Goal: Task Accomplishment & Management: Manage account settings

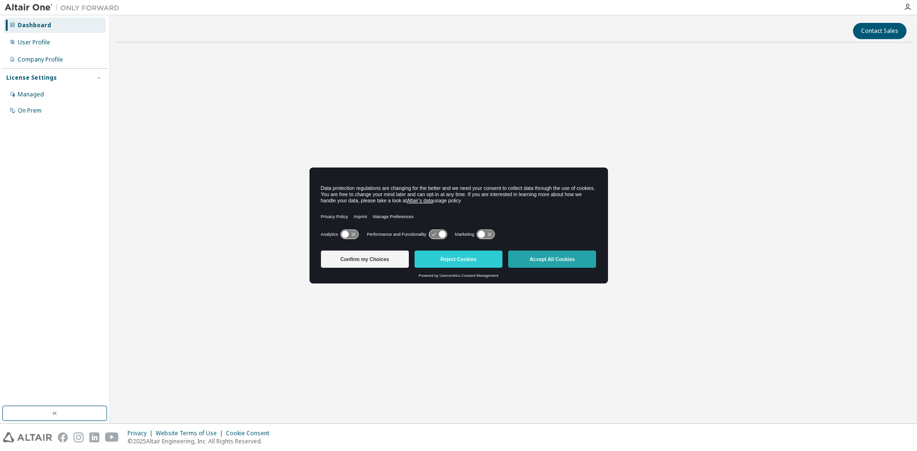
click at [522, 259] on button "Accept All Cookies" at bounding box center [552, 259] width 88 height 17
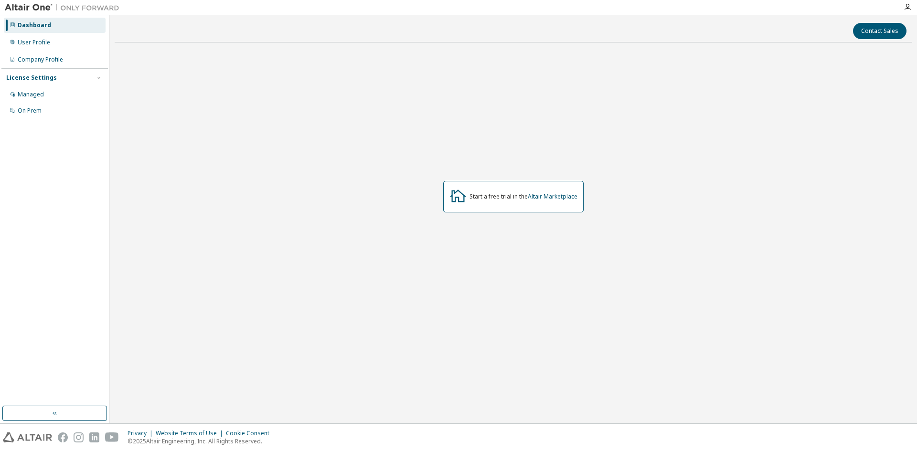
click at [478, 207] on div "Start a free trial in the Altair Marketplace" at bounding box center [513, 197] width 140 height 32
click at [44, 418] on button "button" at bounding box center [54, 413] width 105 height 15
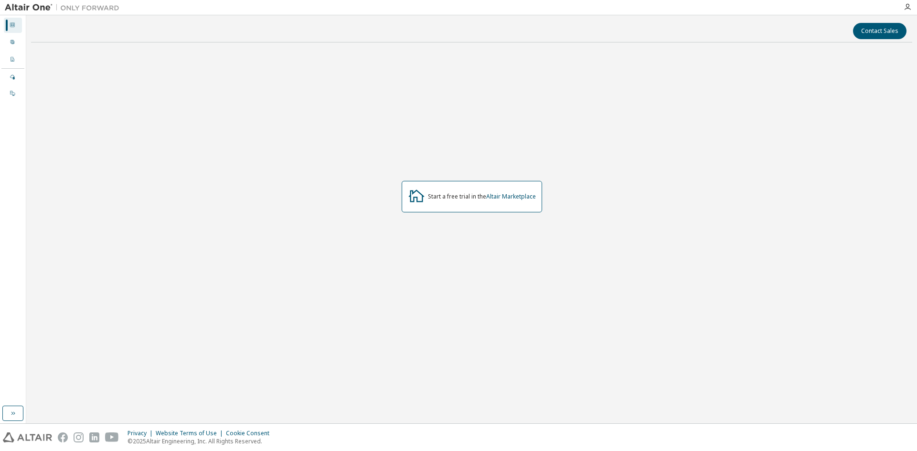
click at [12, 21] on div "Dashboard" at bounding box center [13, 25] width 18 height 15
click at [11, 26] on icon at bounding box center [12, 24] width 5 height 5
click at [13, 40] on icon at bounding box center [13, 42] width 6 height 6
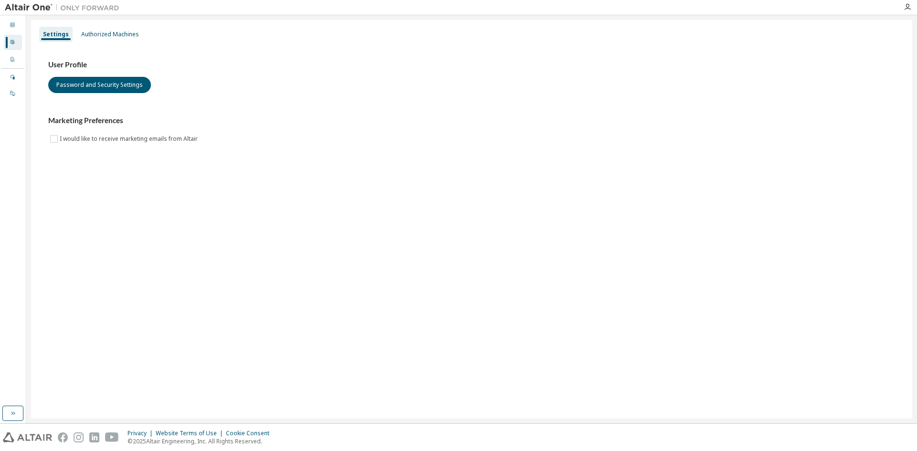
click at [48, 133] on div "User Profile Password and Security Settings Marketing Preferences I would like …" at bounding box center [472, 108] width 870 height 130
click at [97, 31] on div "Authorized Machines" at bounding box center [110, 35] width 58 height 8
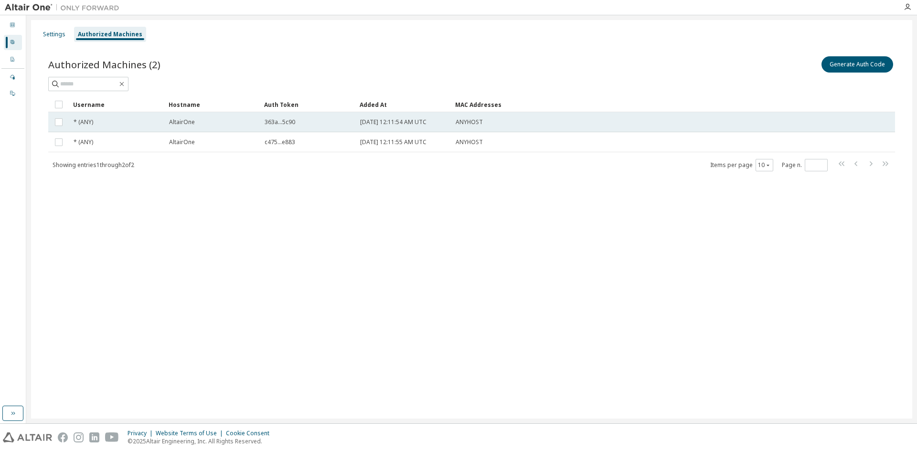
click at [453, 130] on td "ANYHOST" at bounding box center [624, 122] width 347 height 20
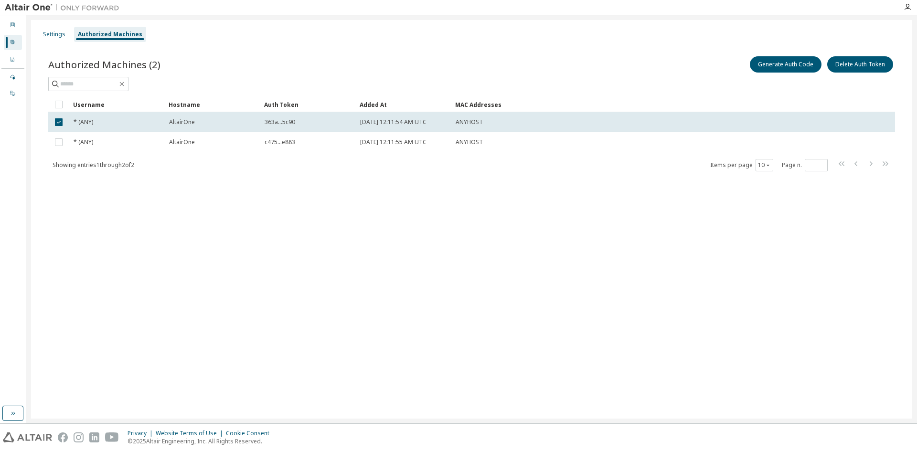
click at [453, 130] on td "ANYHOST" at bounding box center [624, 122] width 347 height 20
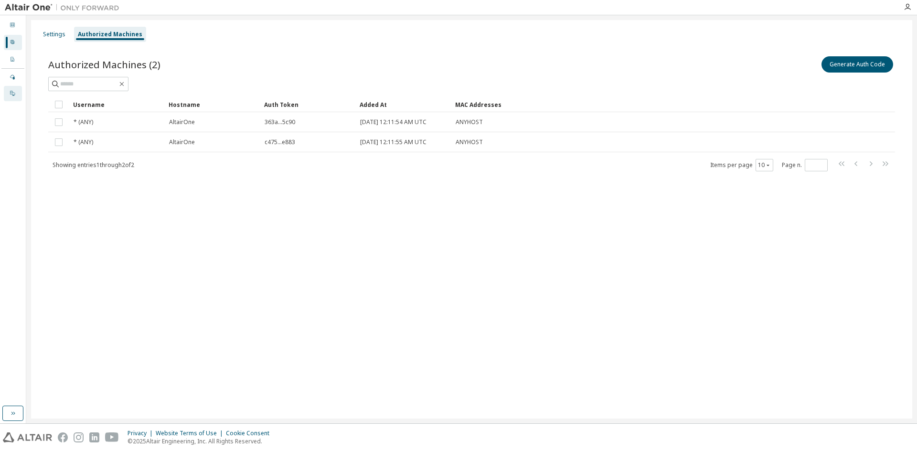
click at [5, 87] on div "On Prem" at bounding box center [13, 93] width 18 height 15
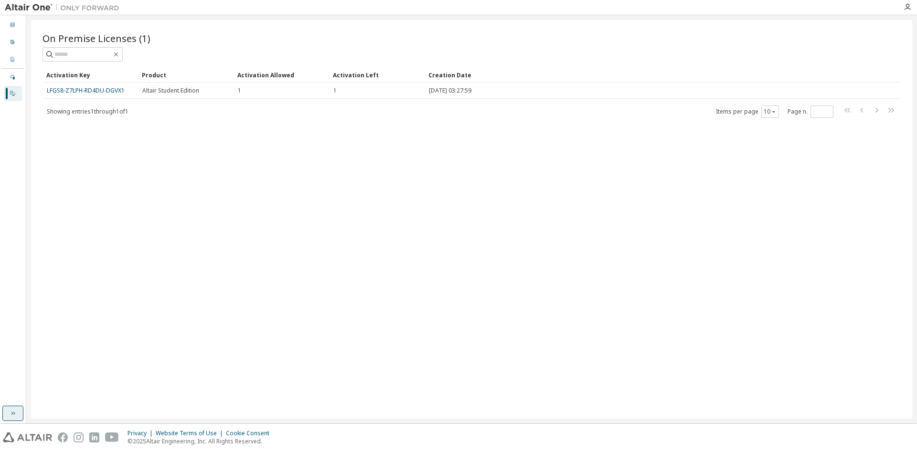
click at [11, 411] on icon "button" at bounding box center [13, 414] width 8 height 8
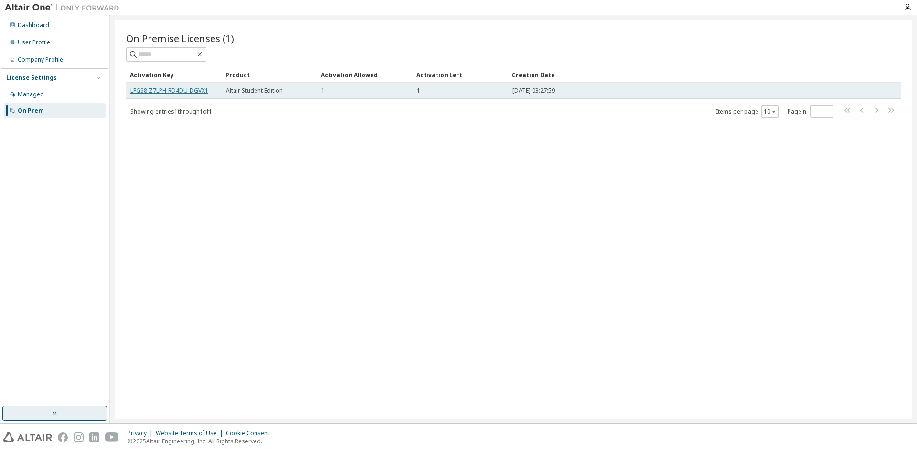
click at [192, 93] on link "LFGS8-Z7LPH-RD4DU-DGVX1" at bounding box center [169, 90] width 78 height 8
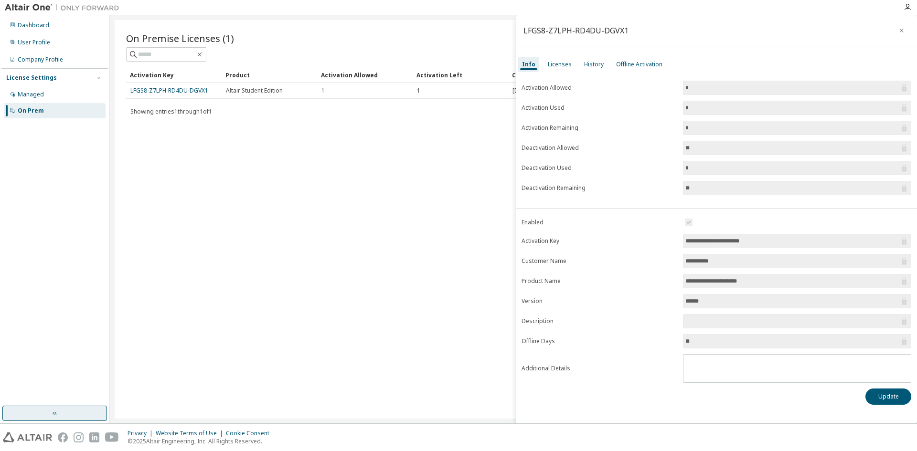
drag, startPoint x: 708, startPoint y: 151, endPoint x: 658, endPoint y: 155, distance: 50.7
click at [658, 155] on form "Activation Allowed * Activation Used * Activation Remaining * Deactivation Allo…" at bounding box center [716, 138] width 390 height 115
click at [712, 340] on input "**" at bounding box center [792, 342] width 214 height 10
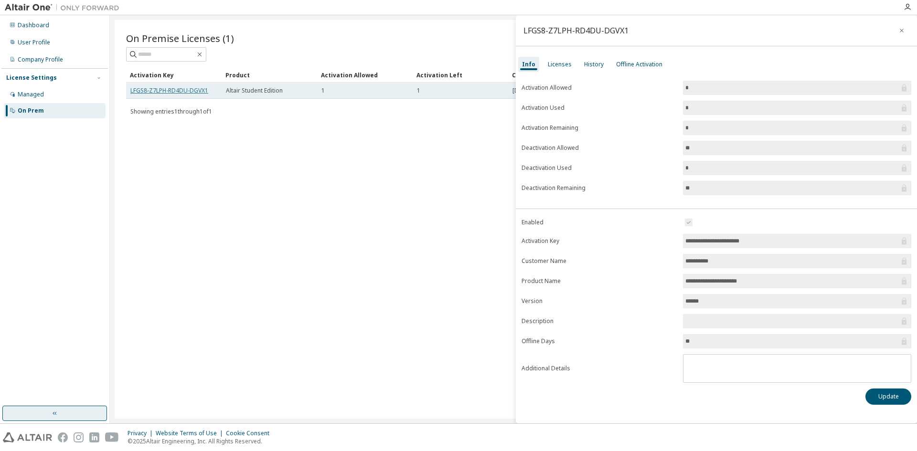
click at [197, 93] on link "LFGS8-Z7LPH-RD4DU-DGVX1" at bounding box center [169, 90] width 78 height 8
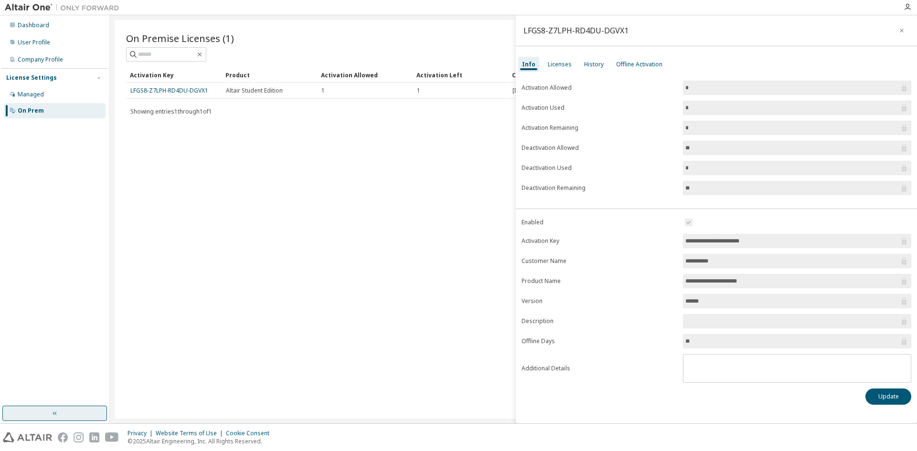
drag, startPoint x: 205, startPoint y: 88, endPoint x: 449, endPoint y: 181, distance: 261.2
click at [449, 181] on div "On Premise Licenses (1) Clear Load Save Save As Field Operator Value Select fil…" at bounding box center [513, 219] width 797 height 399
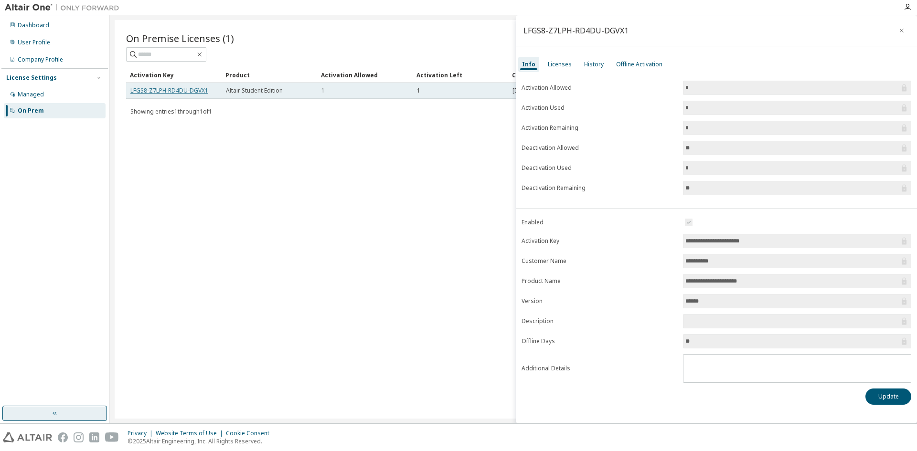
click at [173, 91] on link "LFGS8-Z7LPH-RD4DU-DGVX1" at bounding box center [169, 90] width 78 height 8
drag, startPoint x: 211, startPoint y: 91, endPoint x: 126, endPoint y: 95, distance: 85.1
click at [126, 95] on td "LFGS8-Z7LPH-RD4DU-DGVX1" at bounding box center [174, 91] width 96 height 16
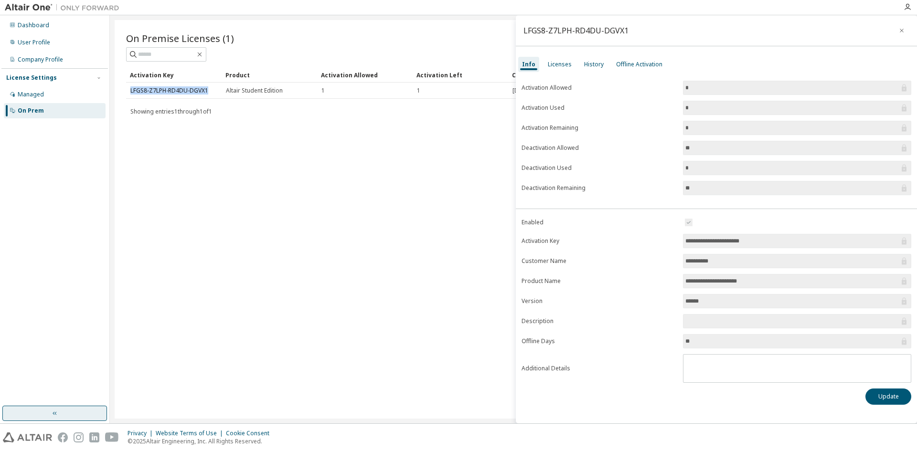
copy link "LFGS8-Z7LPH-RD4DU-DGVX1"
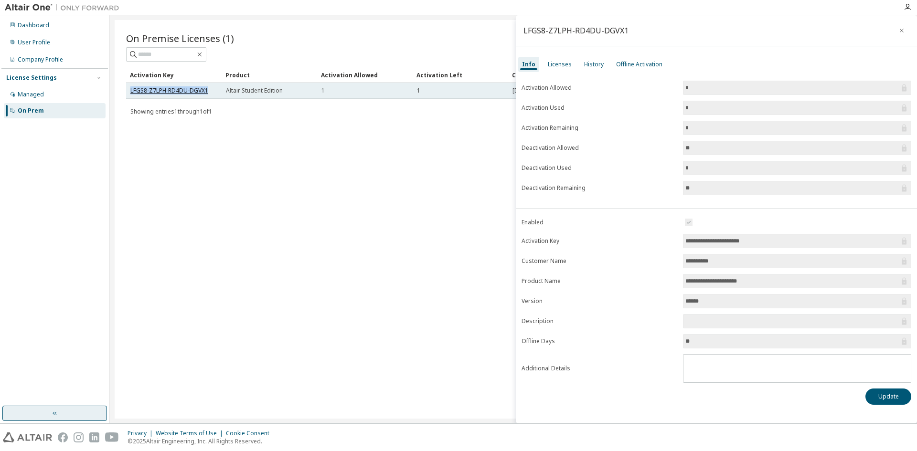
click at [174, 88] on link "LFGS8-Z7LPH-RD4DU-DGVX1" at bounding box center [169, 90] width 78 height 8
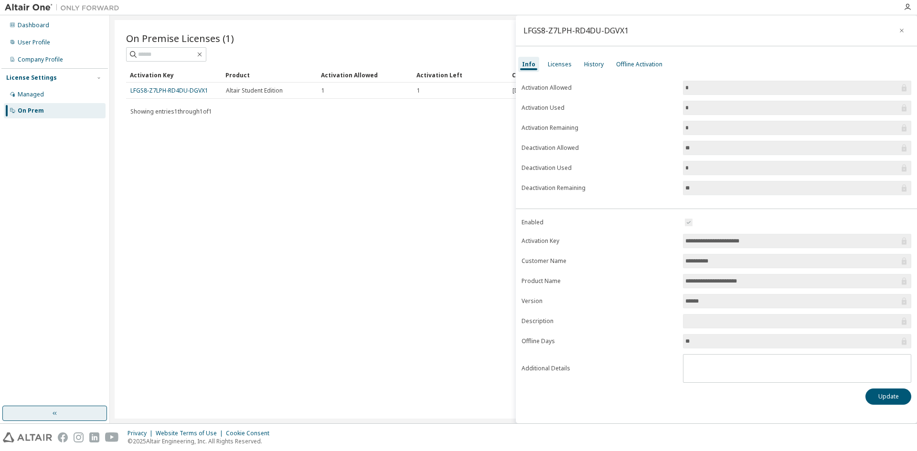
click at [459, 219] on div "On Premise Licenses (1) Clear Load Save Save As Field Operator Value Select fil…" at bounding box center [513, 219] width 797 height 399
click at [901, 25] on button "button" at bounding box center [901, 30] width 15 height 15
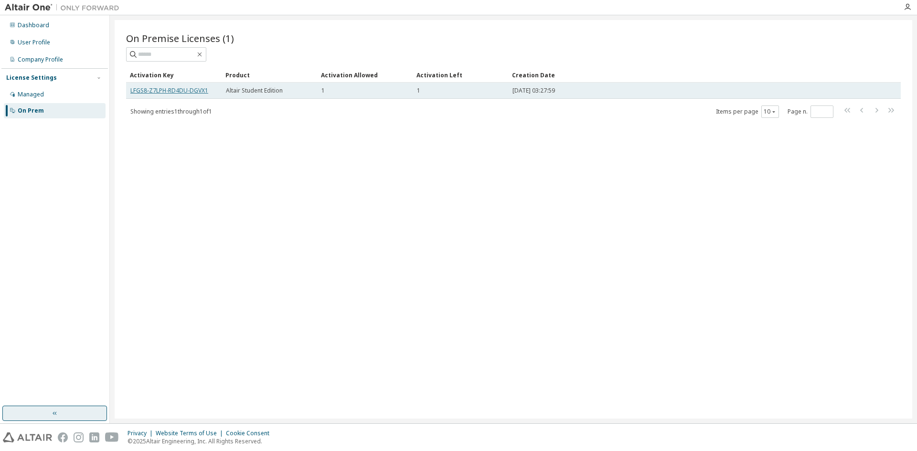
click at [189, 90] on link "LFGS8-Z7LPH-RD4DU-DGVX1" at bounding box center [169, 90] width 78 height 8
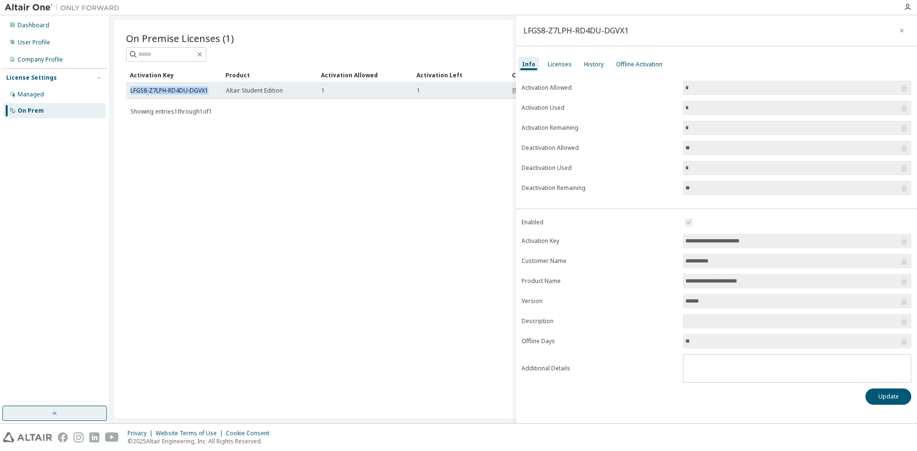
drag, startPoint x: 213, startPoint y: 89, endPoint x: 129, endPoint y: 91, distance: 84.6
click at [129, 91] on td "LFGS8-Z7LPH-RD4DU-DGVX1" at bounding box center [174, 91] width 96 height 16
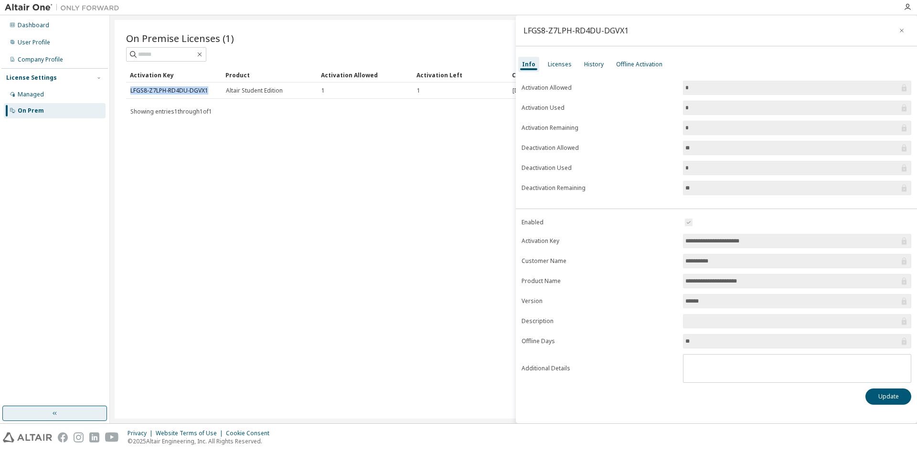
copy link "LFGS8-Z7LPH-RD4DU-DGVX1"
